Goal: Task Accomplishment & Management: Manage account settings

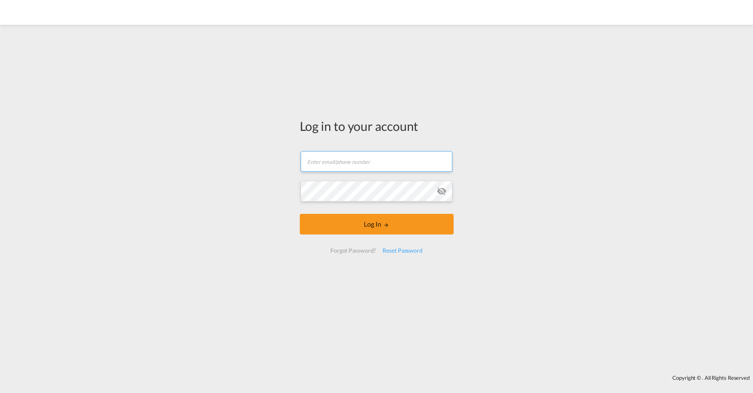
click at [358, 159] on input "text" at bounding box center [376, 161] width 152 height 21
type input "[PERSON_NAME][EMAIL_ADDRESS][DOMAIN_NAME]"
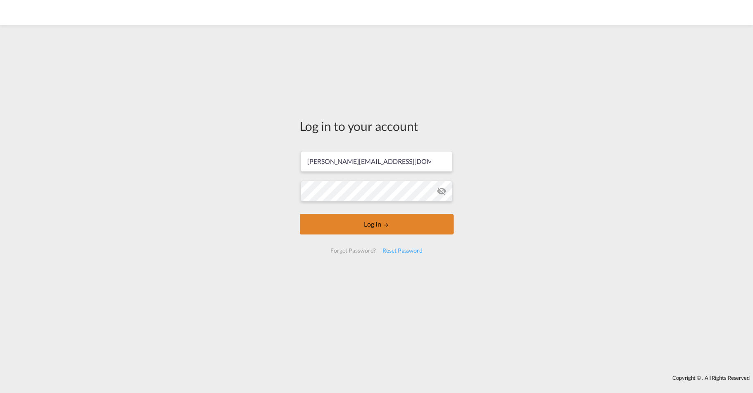
click at [360, 222] on button "Log In" at bounding box center [377, 224] width 154 height 21
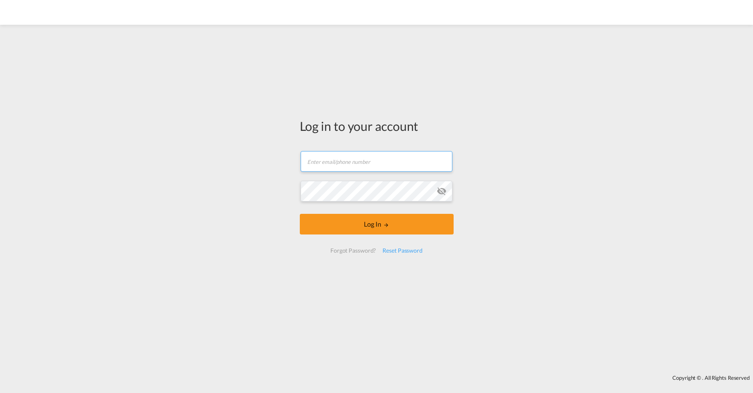
click at [352, 160] on input "text" at bounding box center [376, 161] width 152 height 21
type input "[PERSON_NAME][EMAIL_ADDRESS][DOMAIN_NAME]"
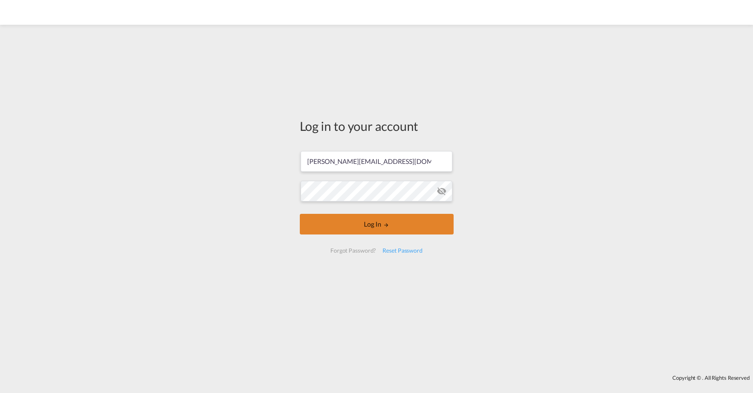
click at [401, 218] on button "Log In" at bounding box center [377, 224] width 154 height 21
